Goal: Information Seeking & Learning: Learn about a topic

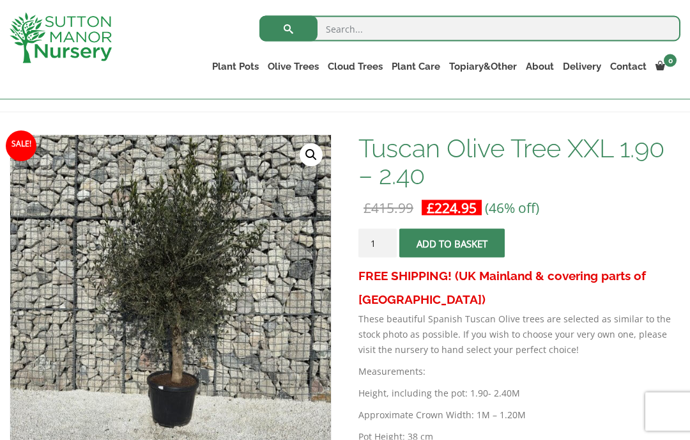
scroll to position [161, 0]
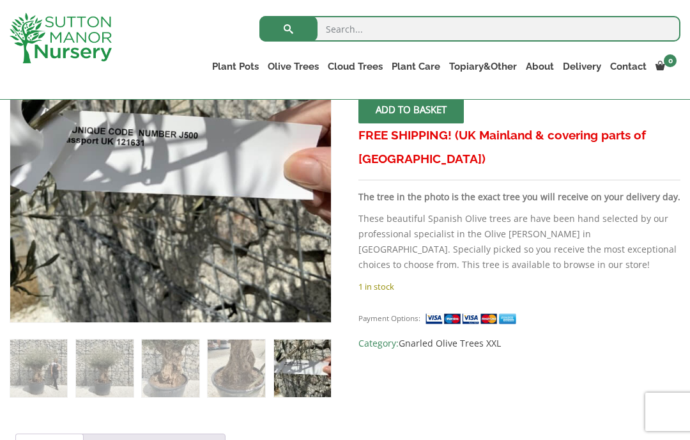
scroll to position [263, 0]
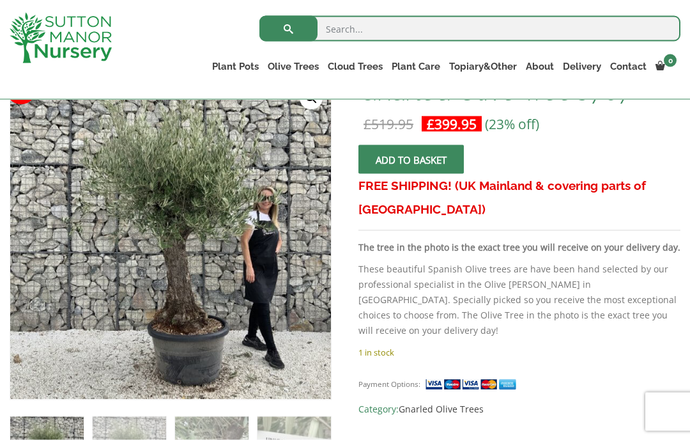
scroll to position [218, 0]
click at [172, 283] on img at bounding box center [293, 361] width 566 height 566
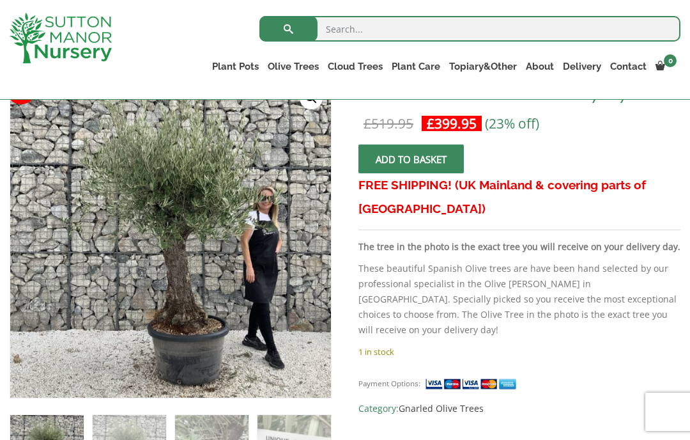
click at [169, 282] on img at bounding box center [293, 361] width 566 height 566
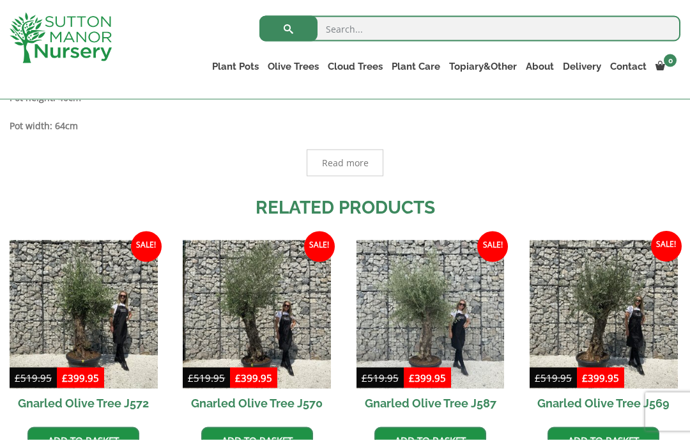
scroll to position [778, 0]
click at [445, 307] on img at bounding box center [431, 314] width 148 height 148
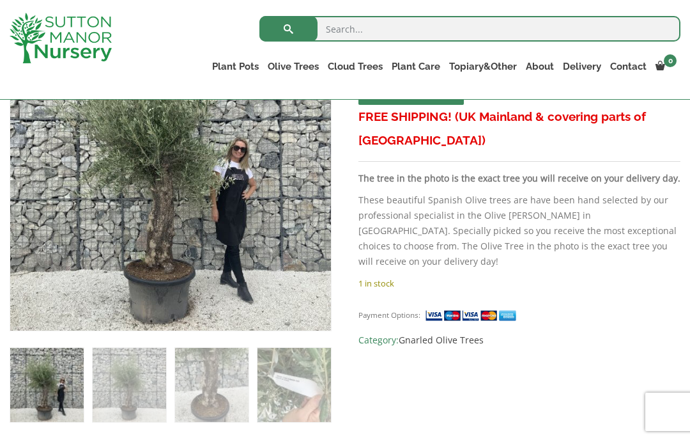
scroll to position [286, 0]
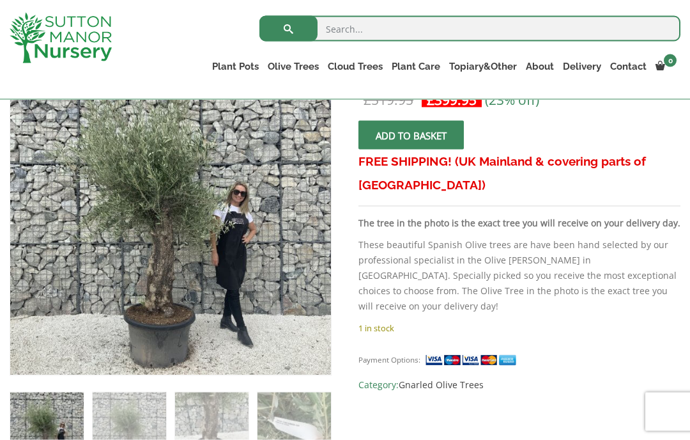
click at [141, 309] on img at bounding box center [329, 373] width 639 height 639
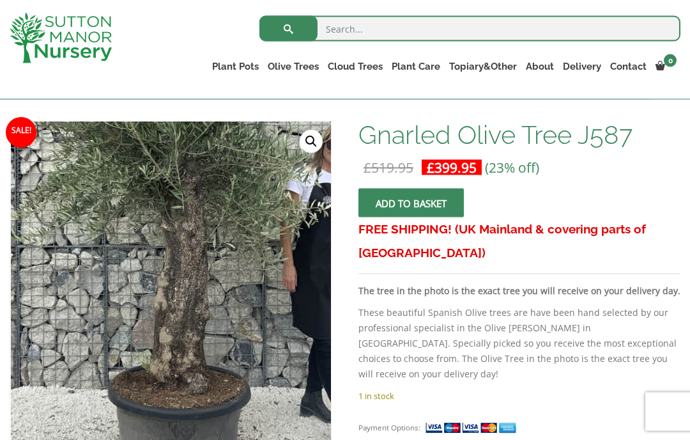
scroll to position [175, 0]
click at [155, 354] on img at bounding box center [201, 188] width 639 height 639
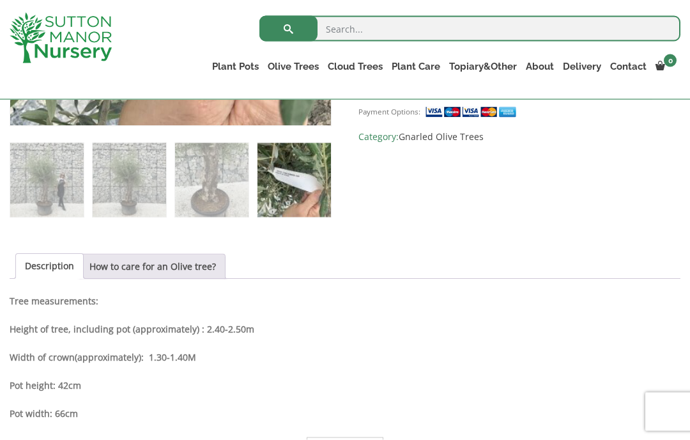
scroll to position [490, 0]
click at [128, 276] on link "How to care for an Olive tree?" at bounding box center [152, 266] width 127 height 24
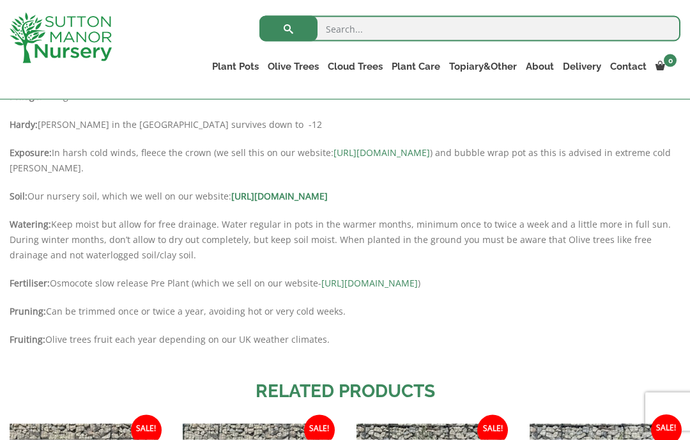
scroll to position [724, 0]
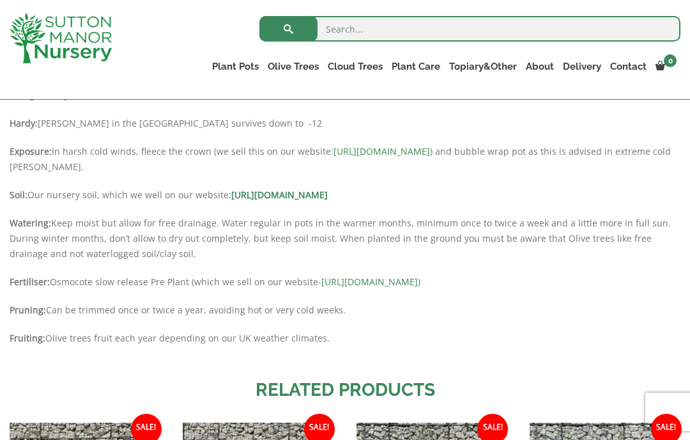
click at [418, 283] on link "[URL][DOMAIN_NAME]" at bounding box center [370, 282] width 97 height 12
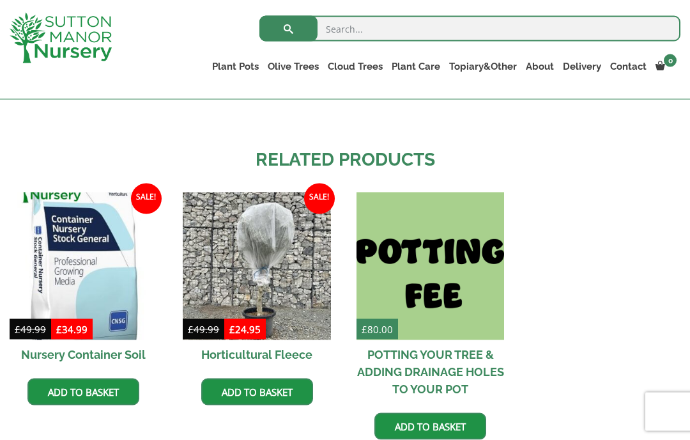
scroll to position [961, 0]
click at [275, 250] on img at bounding box center [257, 266] width 148 height 148
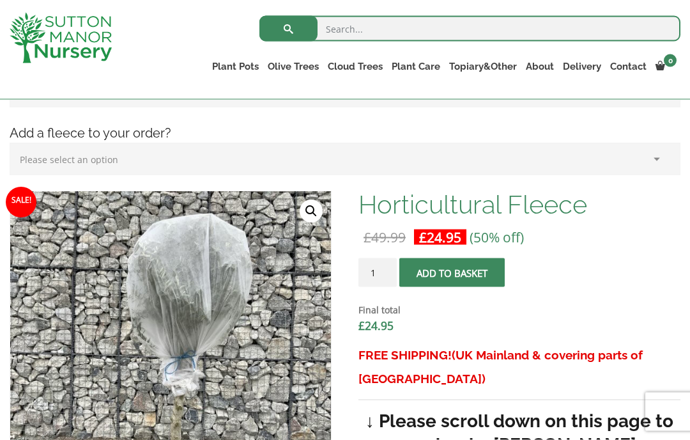
scroll to position [308, 0]
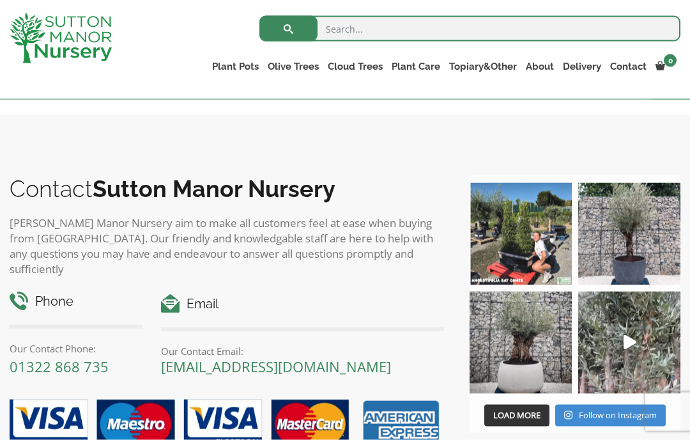
scroll to position [2327, 0]
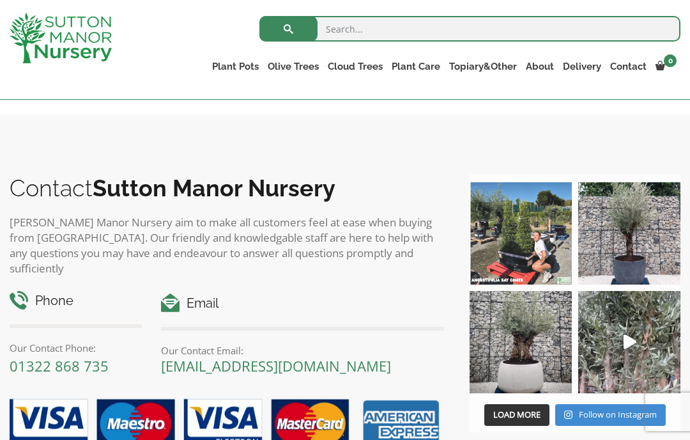
click at [527, 195] on img at bounding box center [521, 233] width 102 height 102
